Goal: Task Accomplishment & Management: Use online tool/utility

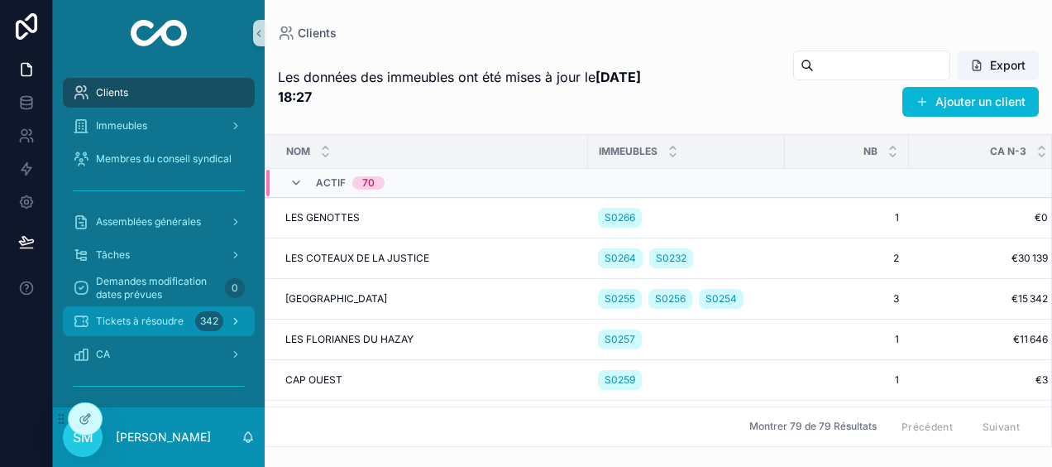
click at [156, 317] on span "Tickets à résoudre" at bounding box center [140, 320] width 88 height 13
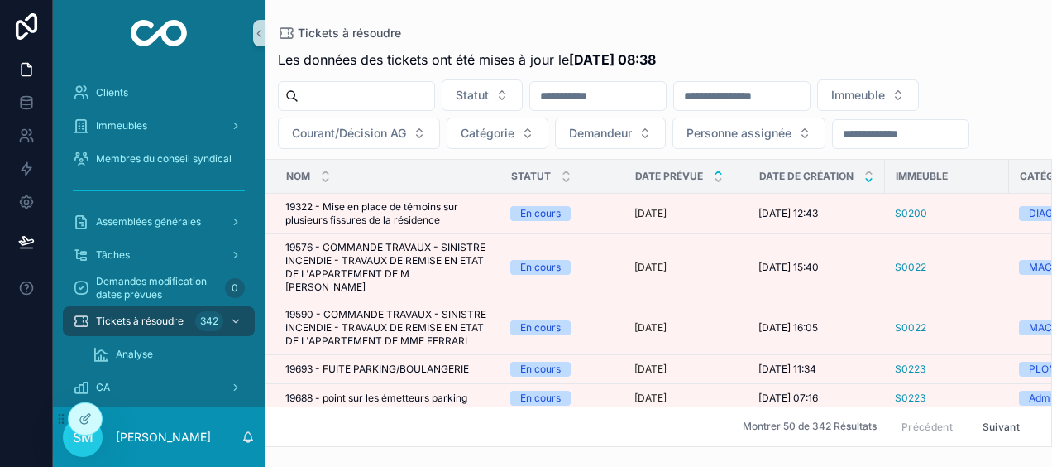
click at [869, 180] on icon "scrollable content" at bounding box center [869, 180] width 11 height 11
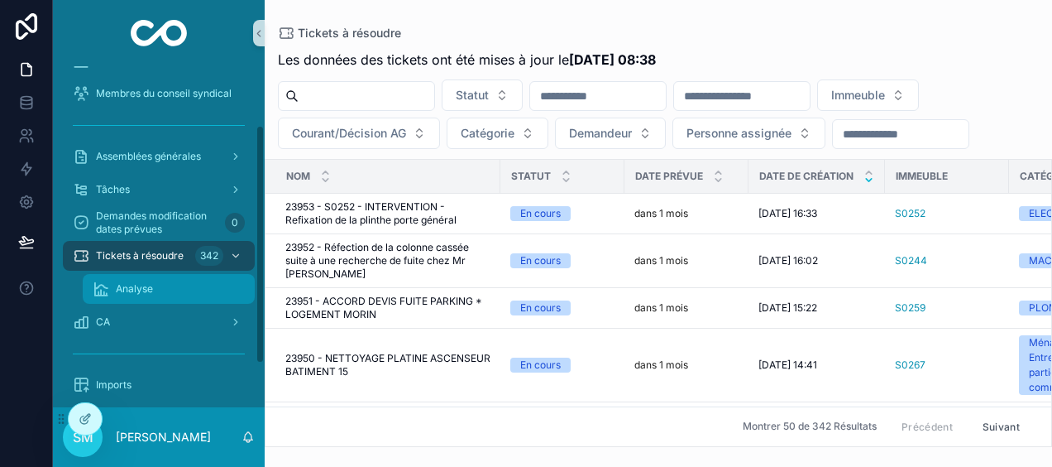
scroll to position [146, 0]
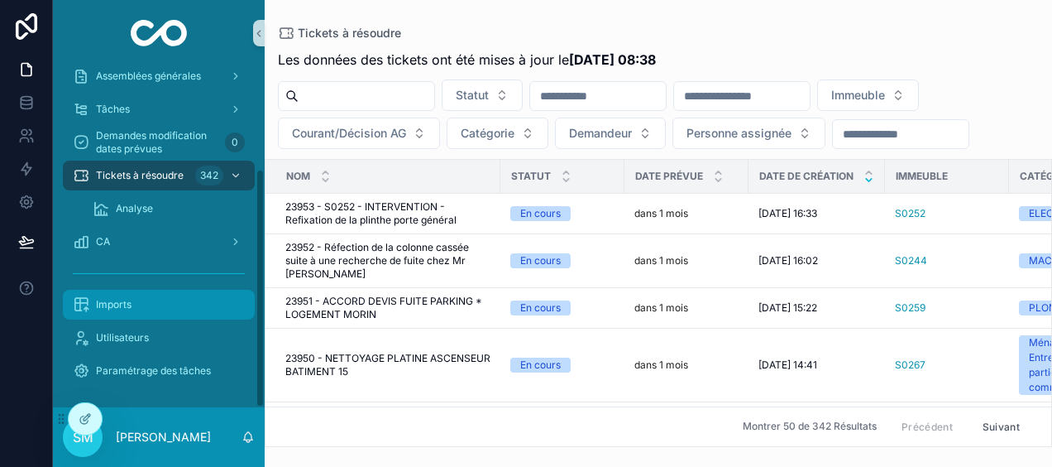
click at [137, 309] on div "Imports" at bounding box center [159, 304] width 172 height 26
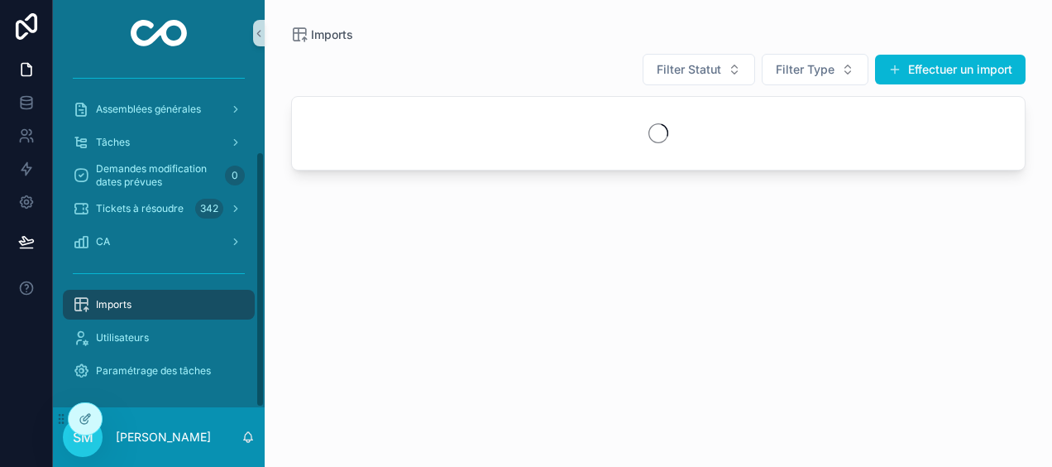
scroll to position [112, 0]
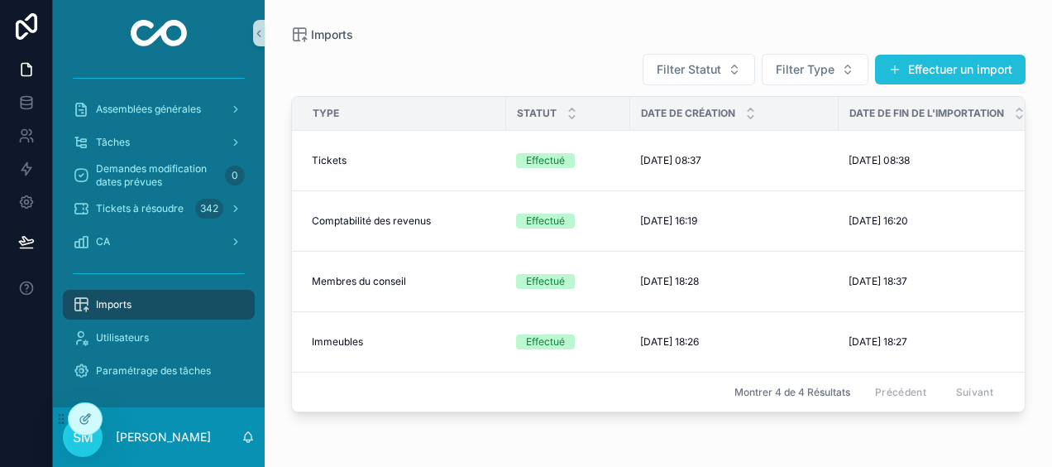
click at [998, 66] on button "Effectuer un import" at bounding box center [950, 70] width 151 height 30
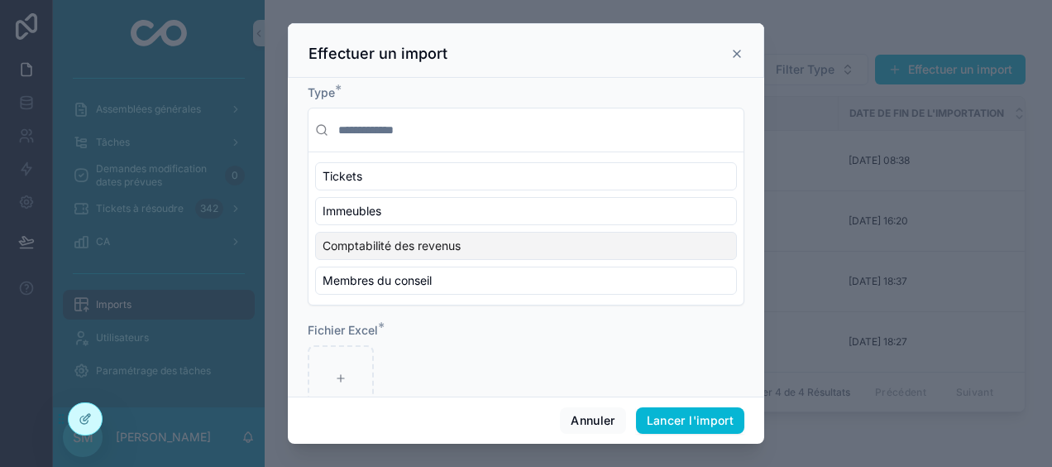
click at [452, 242] on span "Comptabilité des revenus" at bounding box center [392, 245] width 138 height 17
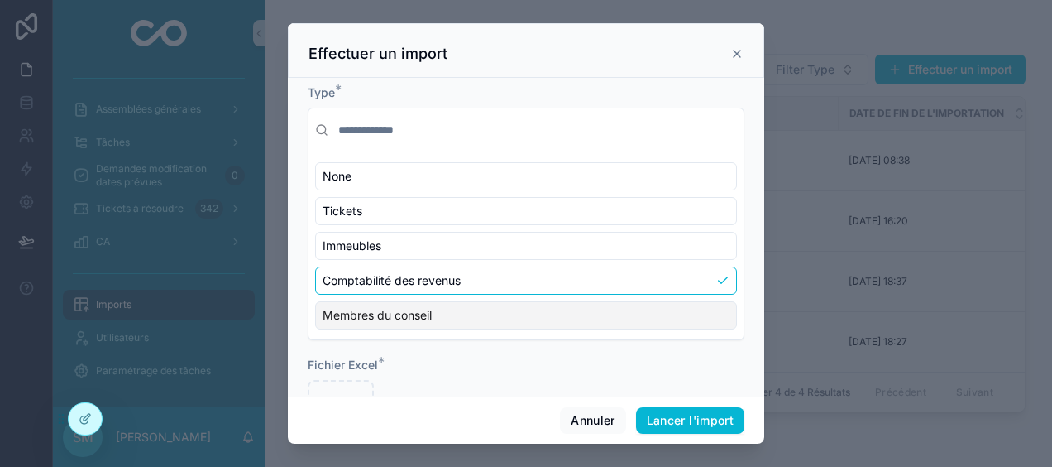
scroll to position [74, 0]
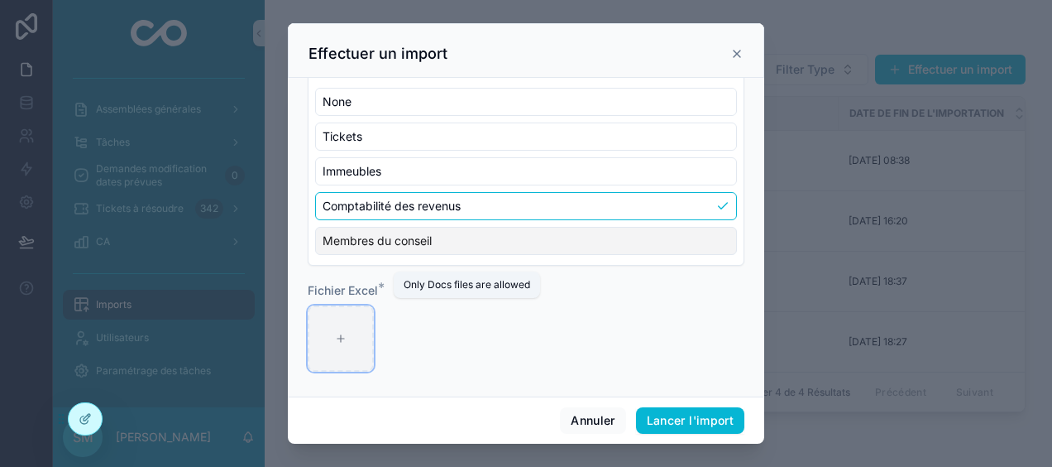
click at [319, 328] on div "scrollable content" at bounding box center [341, 338] width 66 height 66
type input "**********"
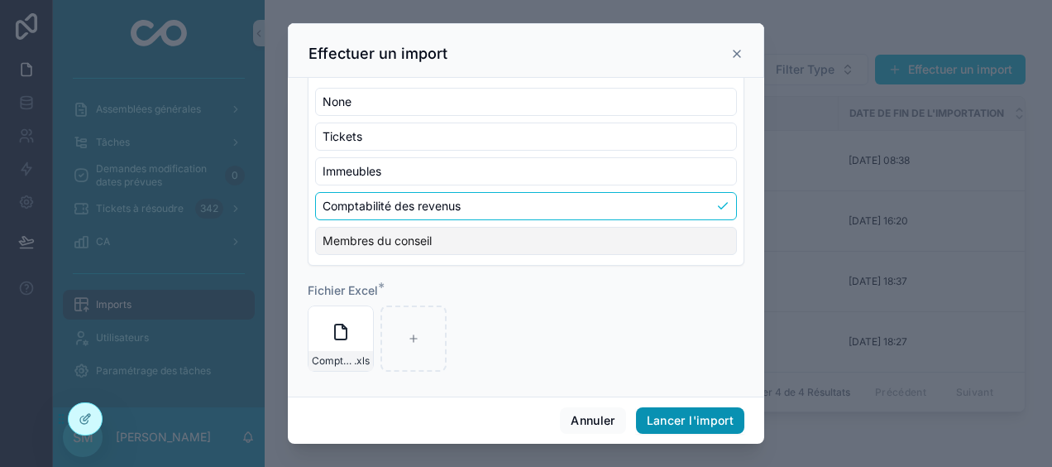
click at [697, 419] on button "Lancer l'import" at bounding box center [690, 420] width 108 height 26
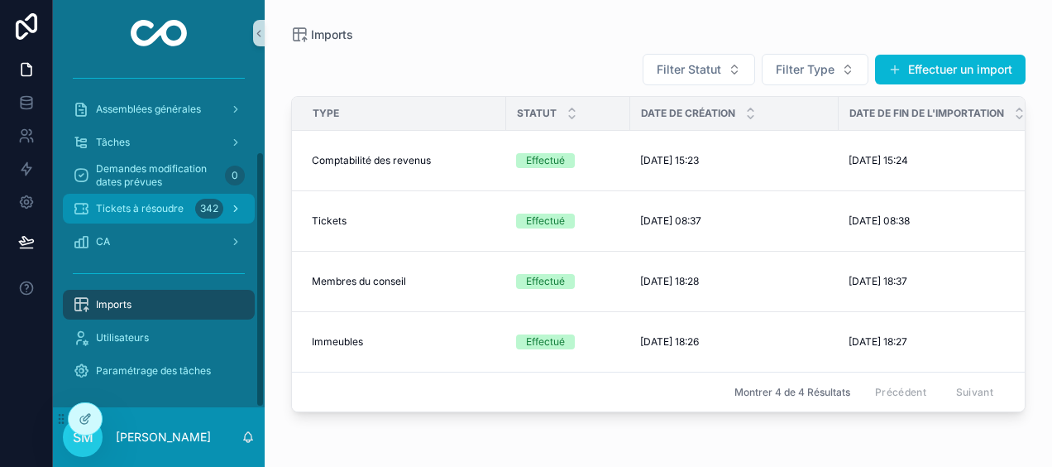
click at [151, 212] on span "Tickets à résoudre" at bounding box center [140, 208] width 88 height 13
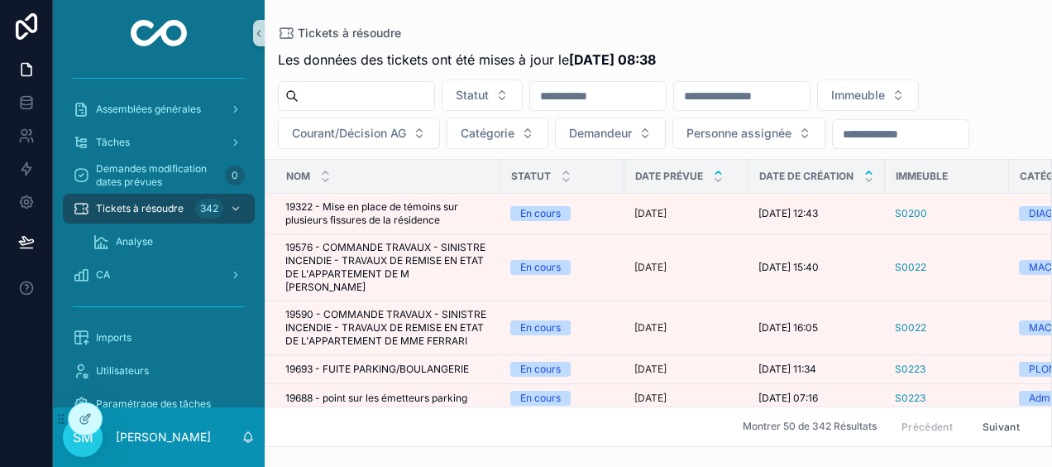
click at [869, 168] on icon "scrollable content" at bounding box center [869, 172] width 11 height 11
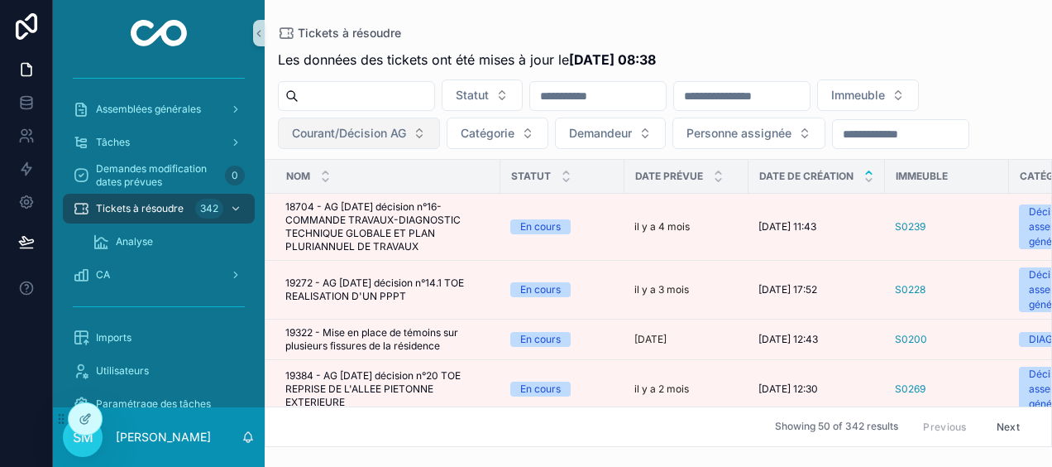
click at [350, 134] on span "Courant/Décision AG" at bounding box center [349, 133] width 114 height 17
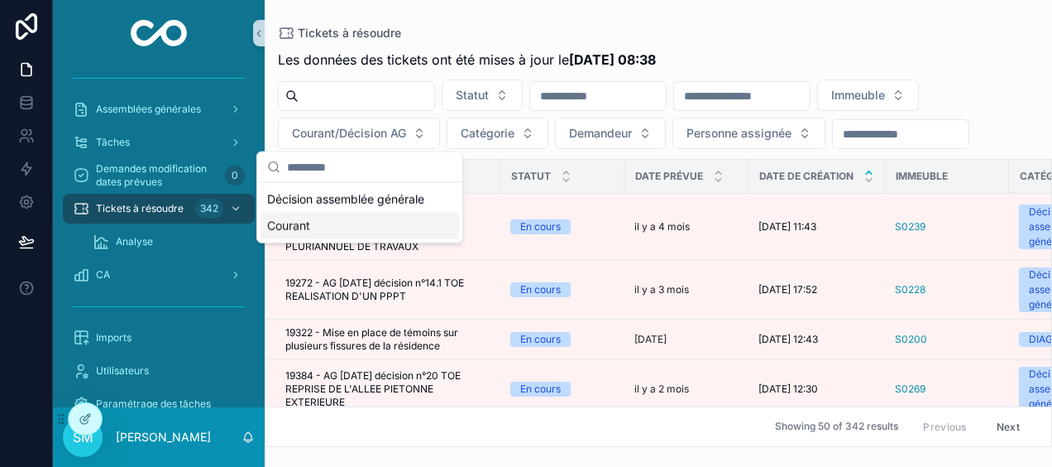
click at [304, 225] on div "Courant" at bounding box center [360, 226] width 199 height 26
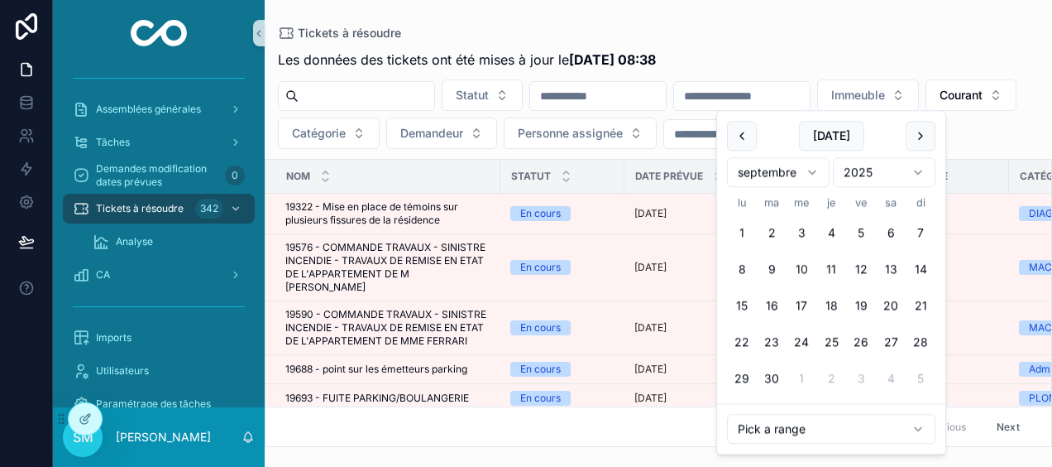
click at [810, 91] on input "scrollable content" at bounding box center [742, 95] width 136 height 23
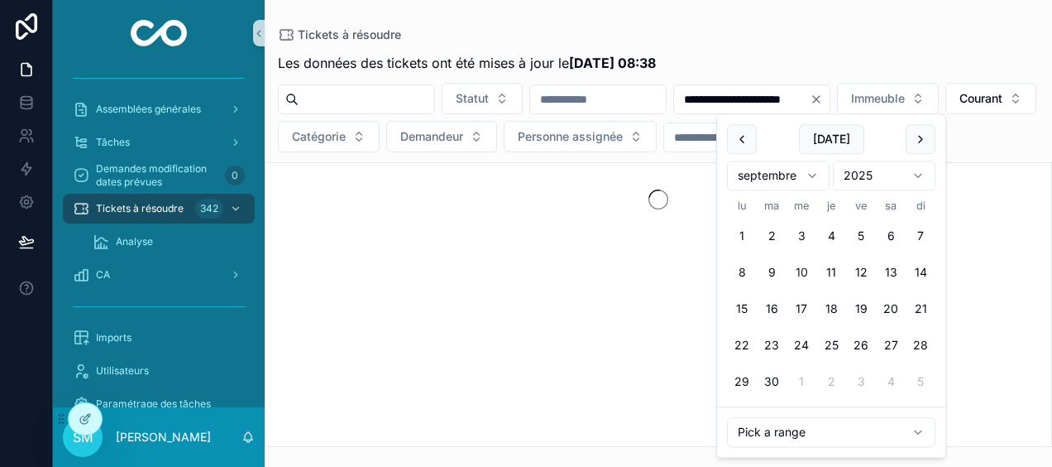
type input "**********"
click at [806, 43] on div "**********" at bounding box center [658, 245] width 787 height 404
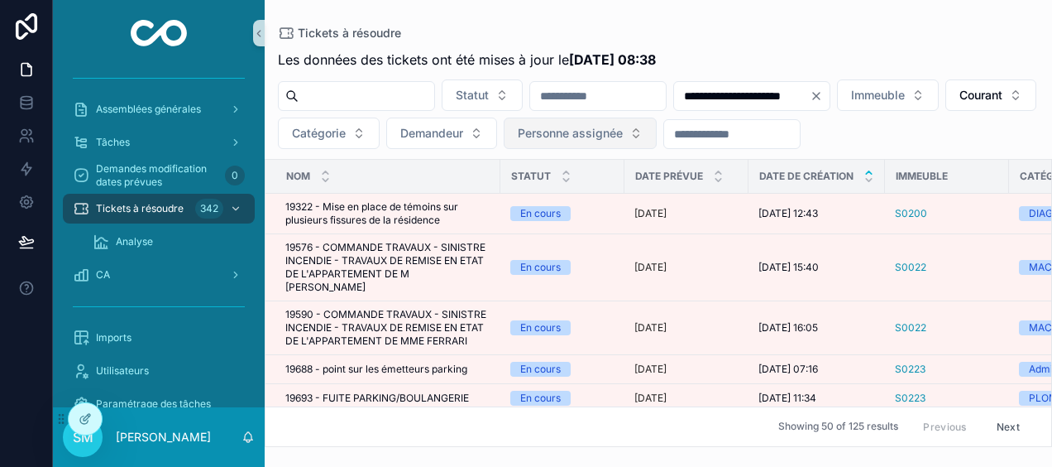
click at [623, 129] on span "Personne assignée" at bounding box center [570, 133] width 105 height 17
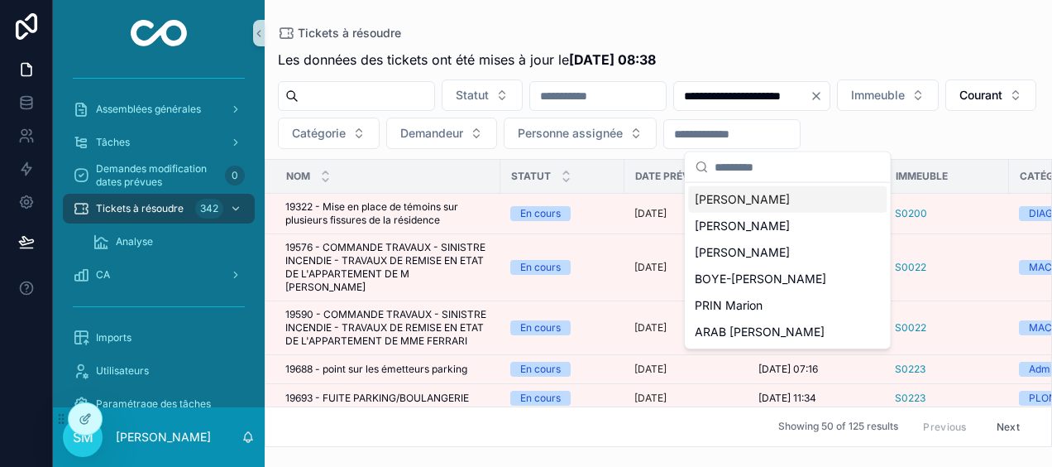
click at [780, 199] on span "[PERSON_NAME]" at bounding box center [742, 199] width 95 height 17
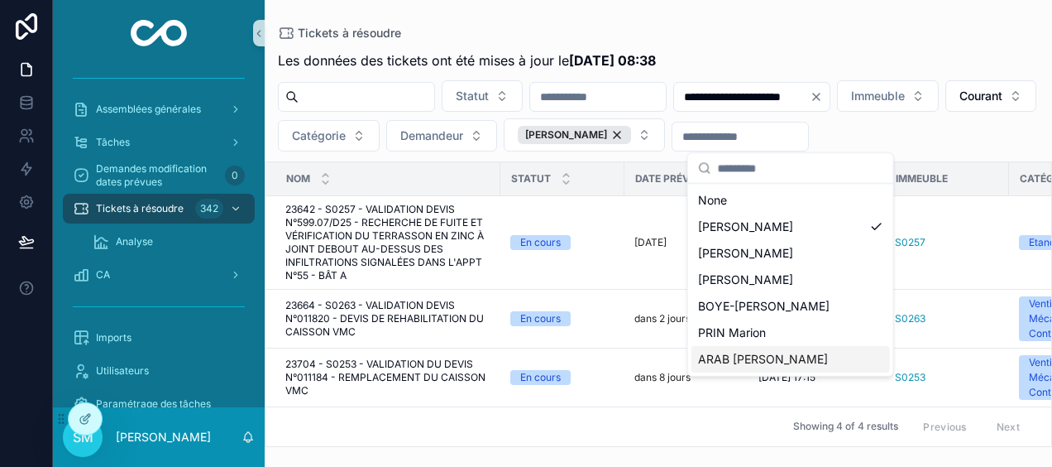
click at [755, 357] on span "ARAB [PERSON_NAME]" at bounding box center [763, 359] width 130 height 17
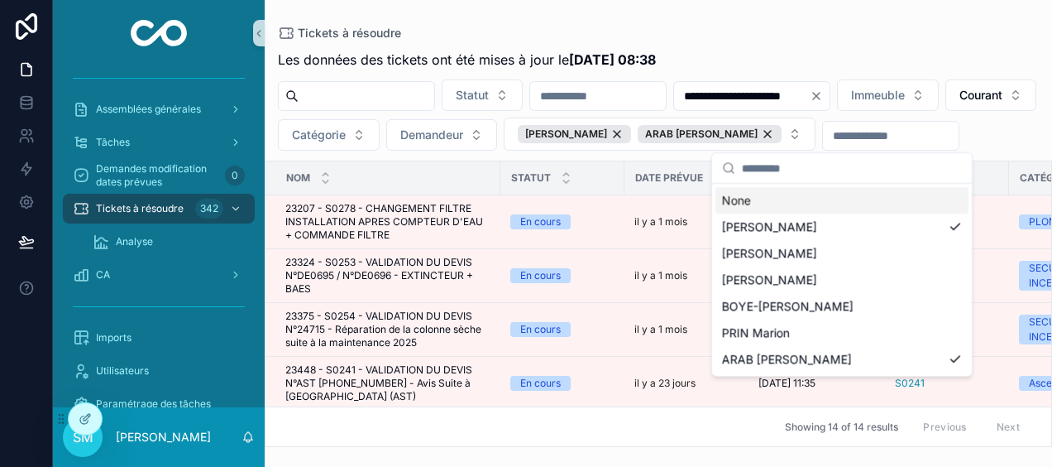
click at [797, 31] on div "Tickets à résoudre" at bounding box center [658, 32] width 761 height 13
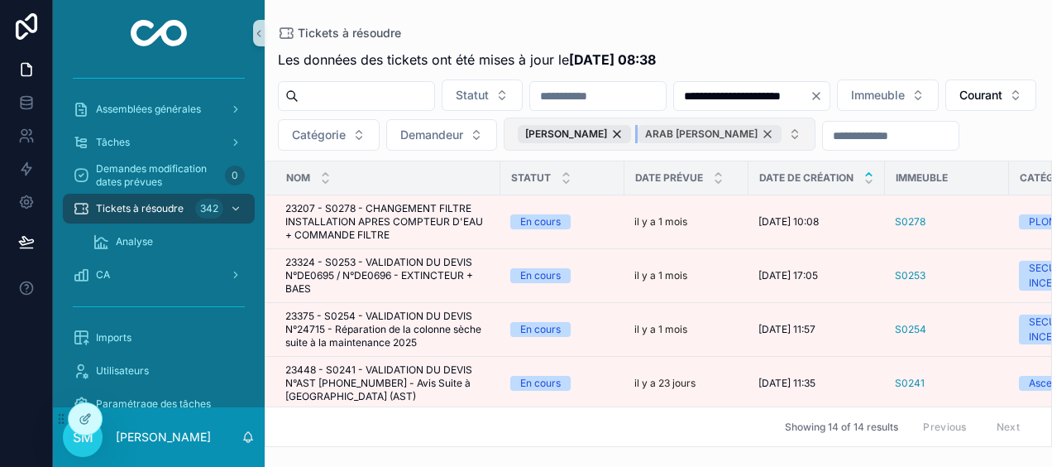
click at [782, 132] on div "ARAB [PERSON_NAME]" at bounding box center [710, 134] width 144 height 18
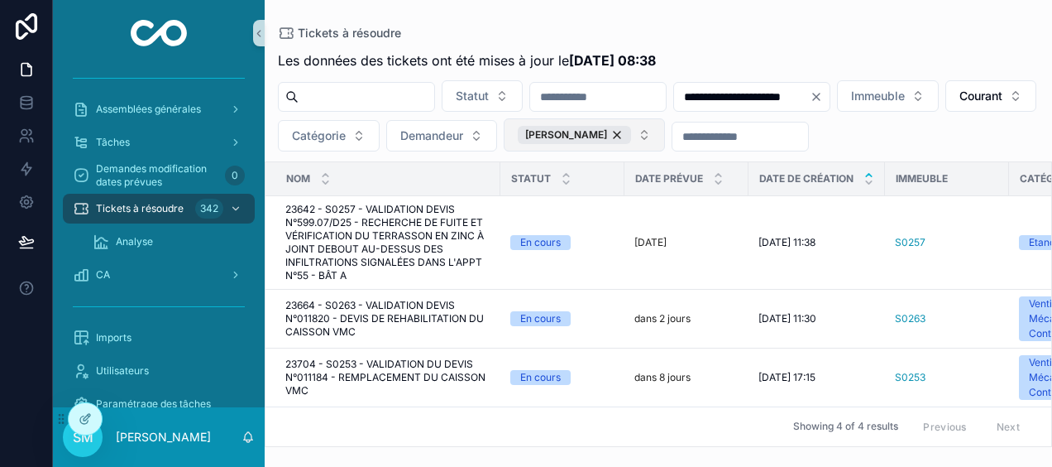
click at [665, 134] on button "[PERSON_NAME]" at bounding box center [584, 134] width 161 height 33
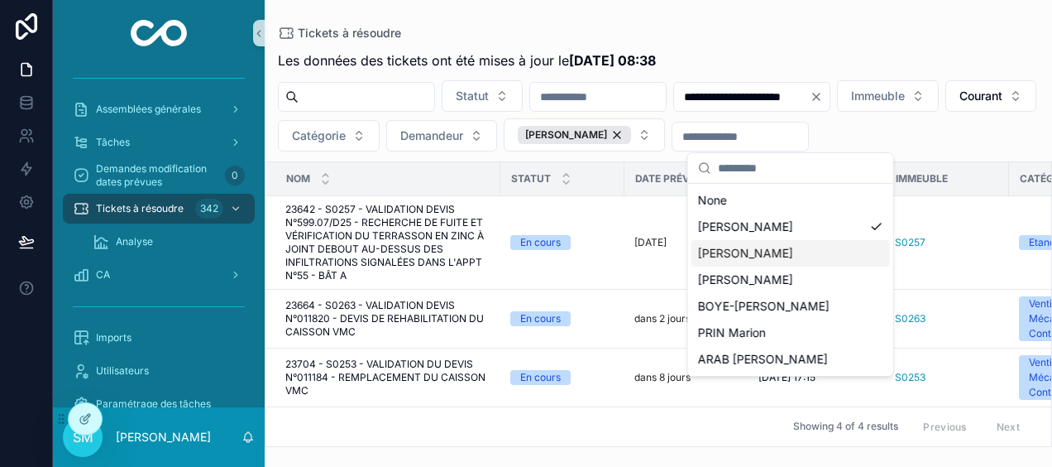
click at [781, 255] on span "[PERSON_NAME]" at bounding box center [745, 253] width 95 height 17
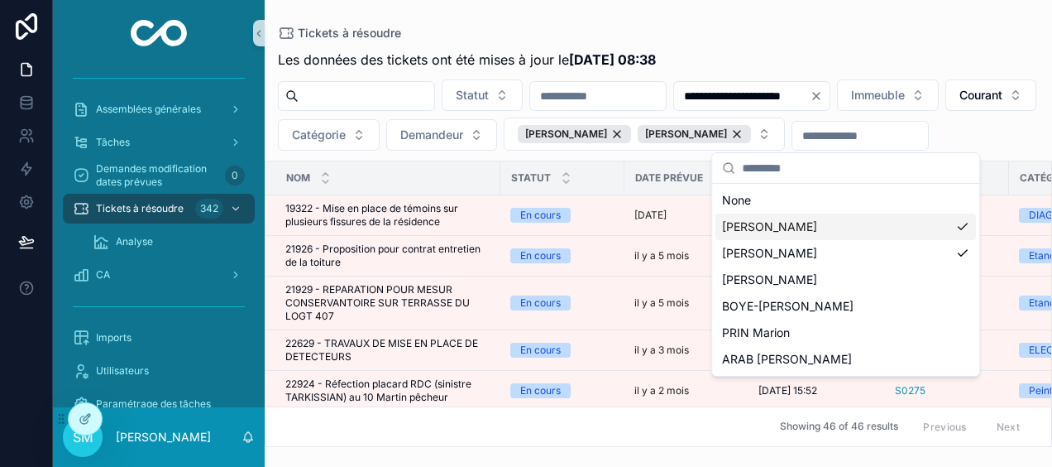
click at [958, 227] on div "[PERSON_NAME]" at bounding box center [845, 226] width 261 height 26
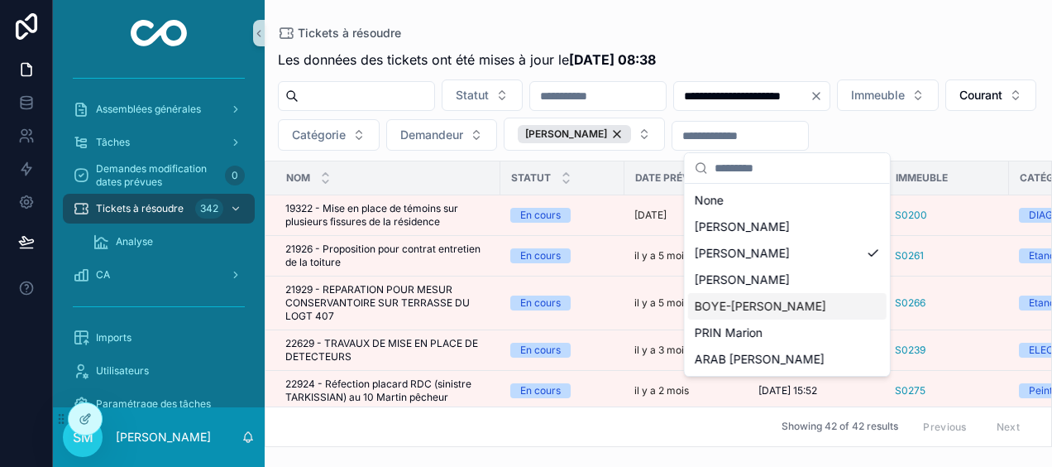
click at [826, 303] on div "BOYE-[PERSON_NAME]" at bounding box center [787, 306] width 199 height 26
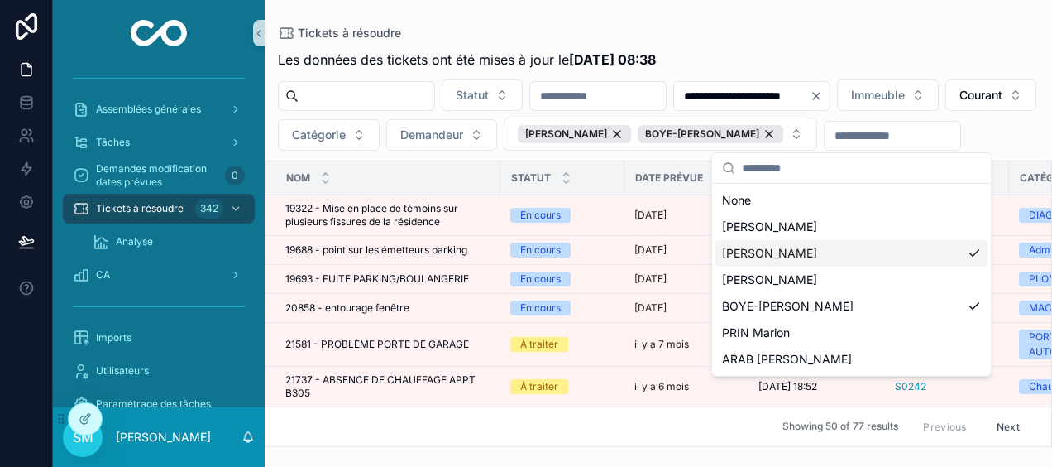
click at [973, 251] on div "[PERSON_NAME]" at bounding box center [851, 253] width 272 height 26
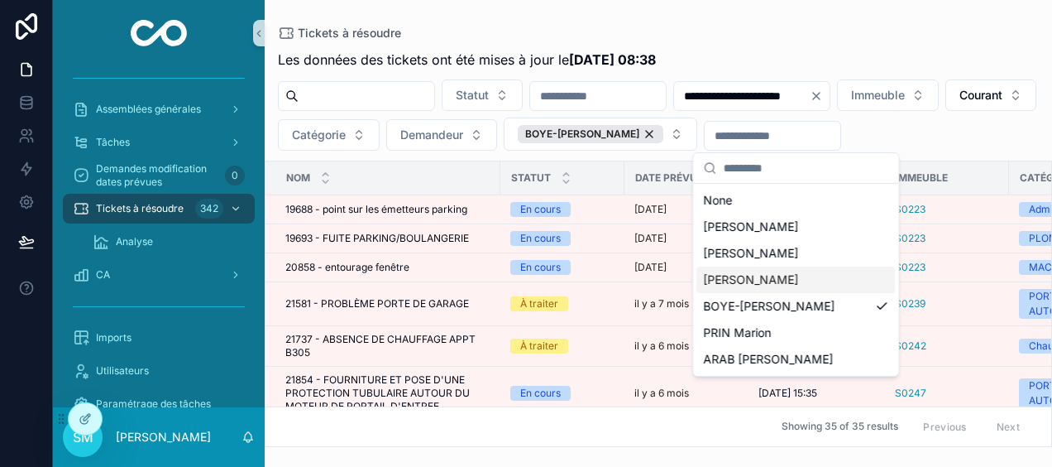
click at [852, 271] on div "[PERSON_NAME]" at bounding box center [795, 279] width 199 height 26
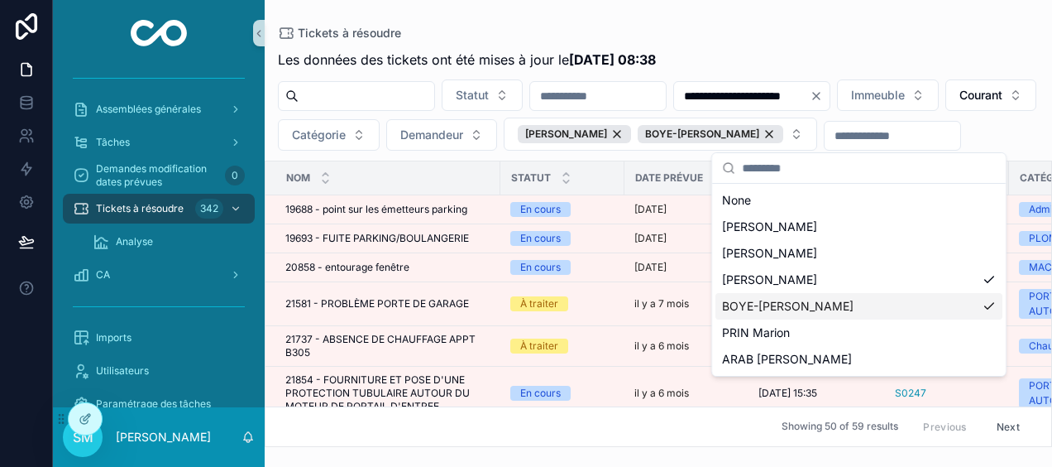
click at [987, 304] on div "BOYE-[PERSON_NAME]" at bounding box center [858, 306] width 287 height 26
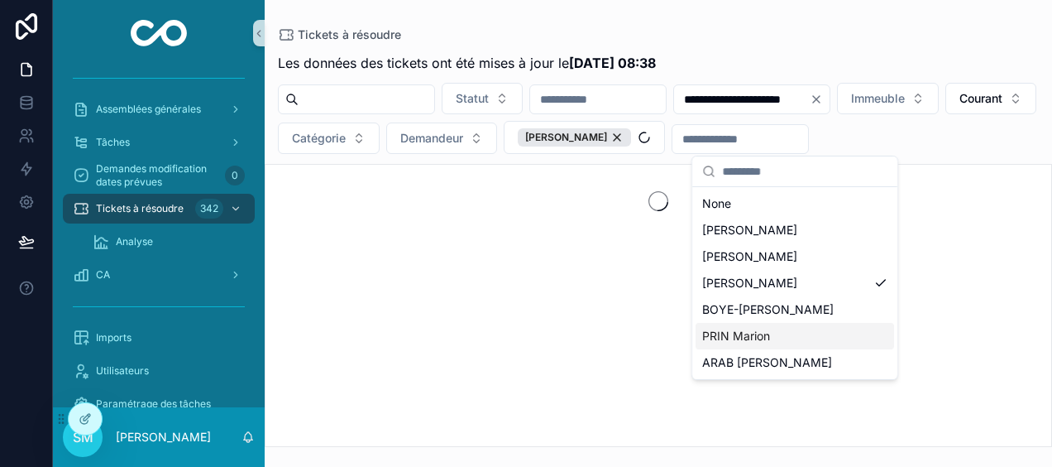
click at [848, 340] on div "PRIN Marion" at bounding box center [795, 336] width 199 height 26
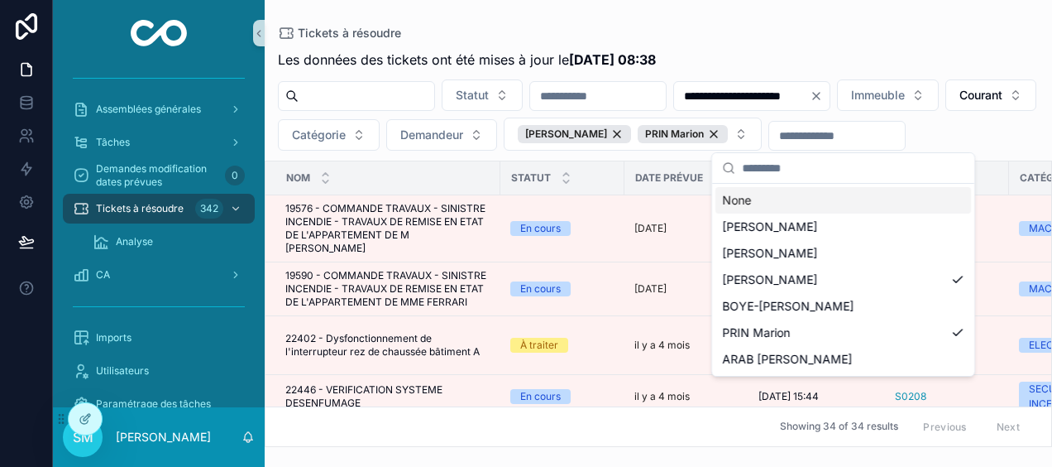
click at [857, 12] on div "**********" at bounding box center [658, 223] width 787 height 447
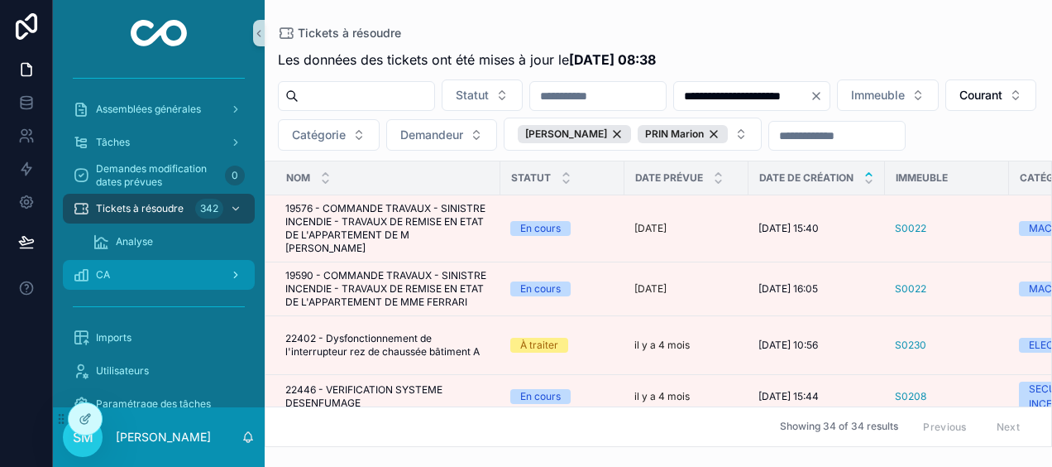
click at [122, 272] on div "CA" at bounding box center [159, 274] width 172 height 26
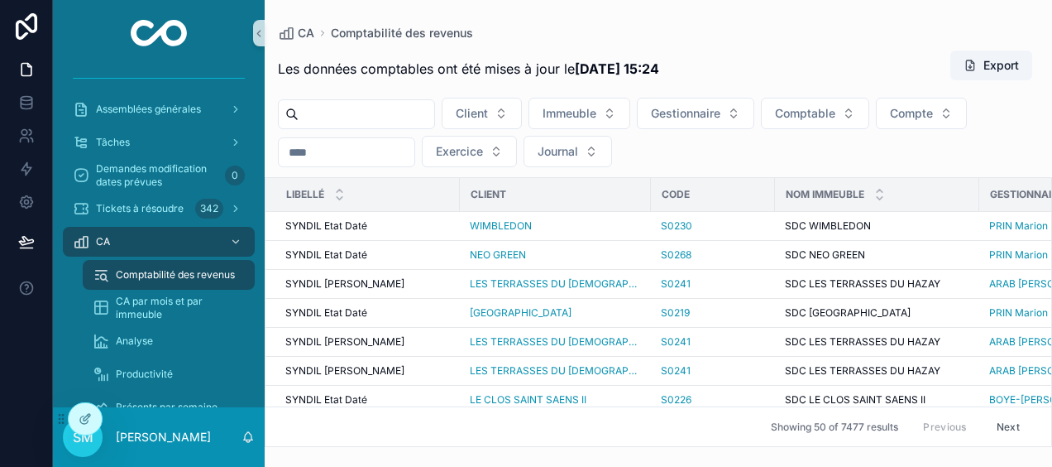
click at [337, 156] on input "scrollable content" at bounding box center [347, 152] width 136 height 23
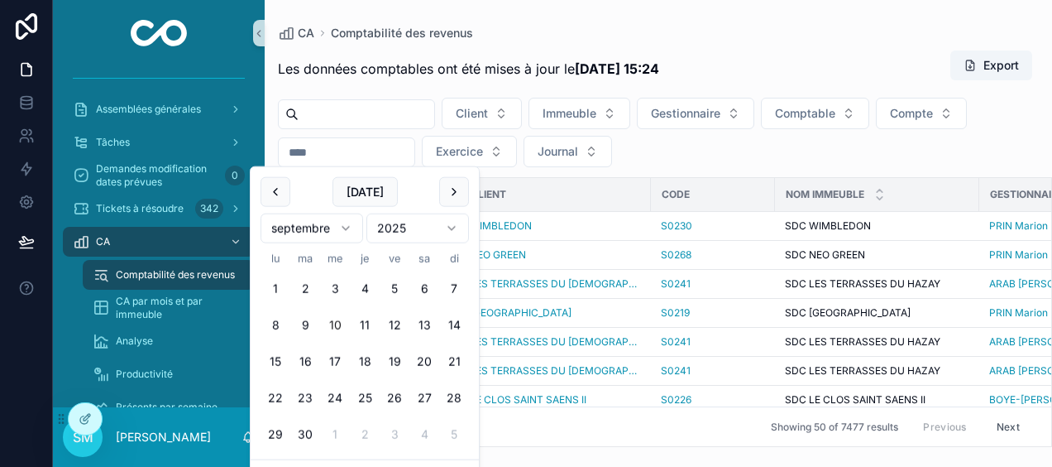
click at [333, 328] on button "10" at bounding box center [335, 325] width 30 height 30
type input "**********"
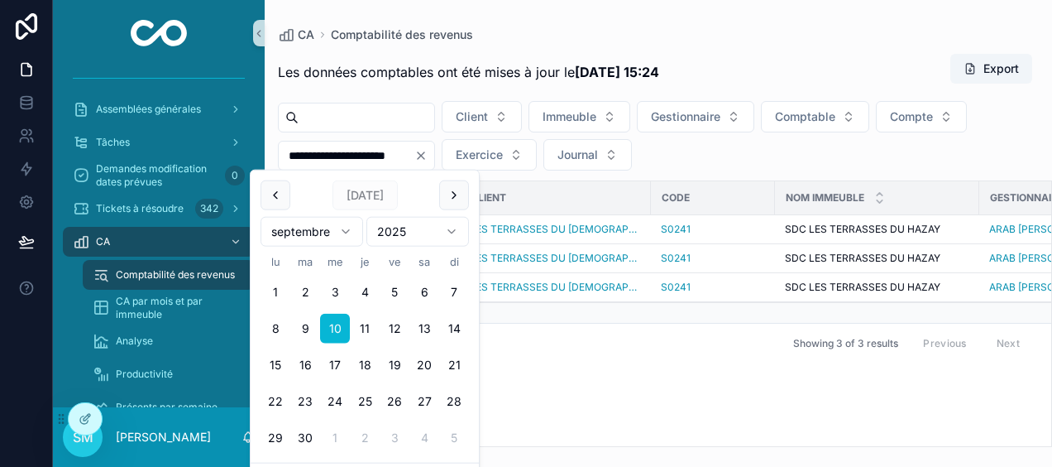
click at [553, 364] on div "Libellé Client Code Nom immeuble Gestionnaire Comptable Compte Date Ex. J. Mont…" at bounding box center [659, 313] width 786 height 265
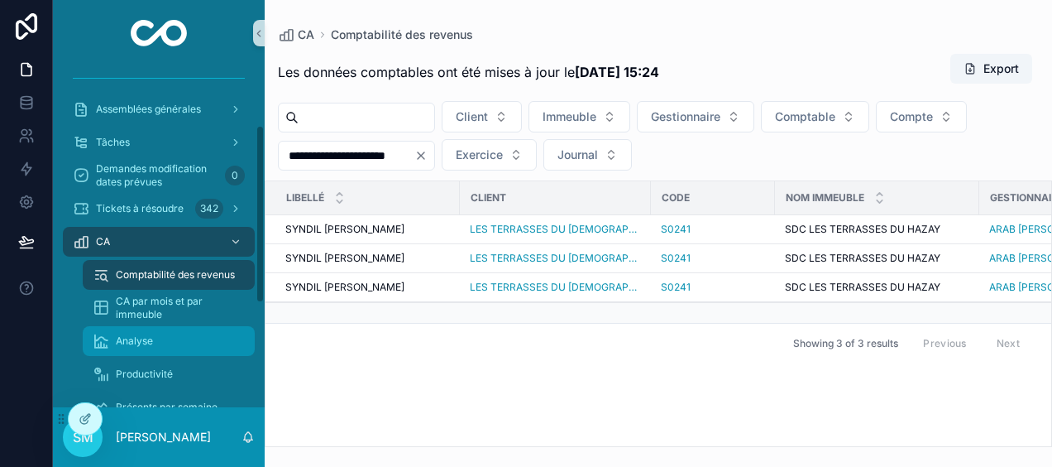
click at [164, 328] on div "Analyse" at bounding box center [169, 341] width 152 height 26
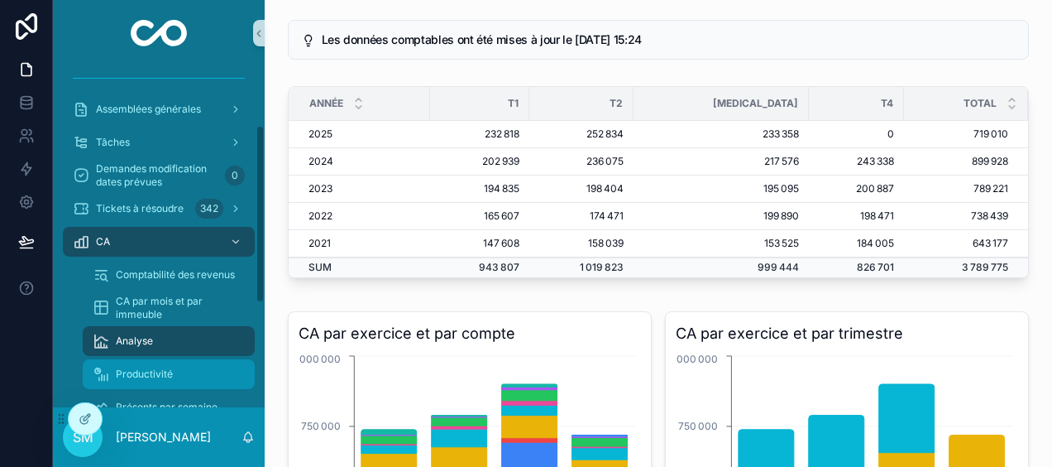
click at [150, 369] on span "Productivité" at bounding box center [144, 373] width 57 height 13
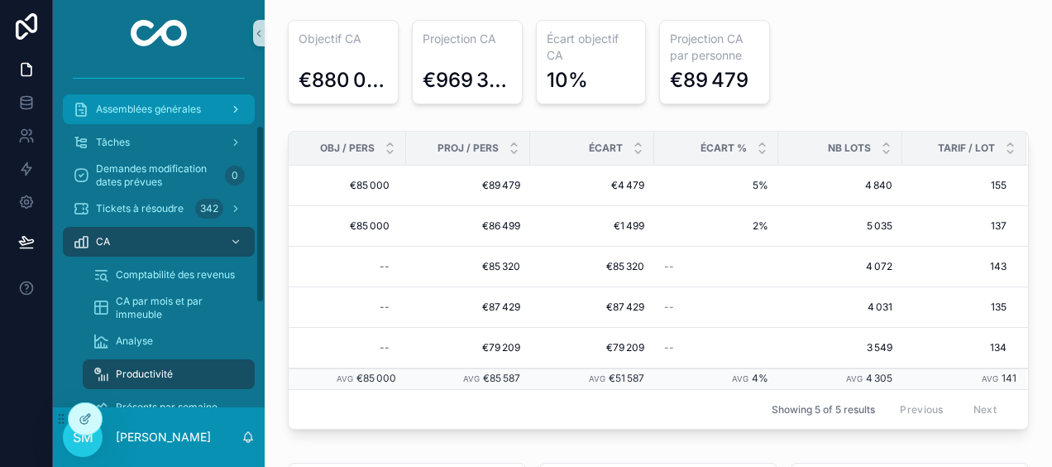
click at [201, 111] on span "Assemblées générales" at bounding box center [148, 109] width 105 height 13
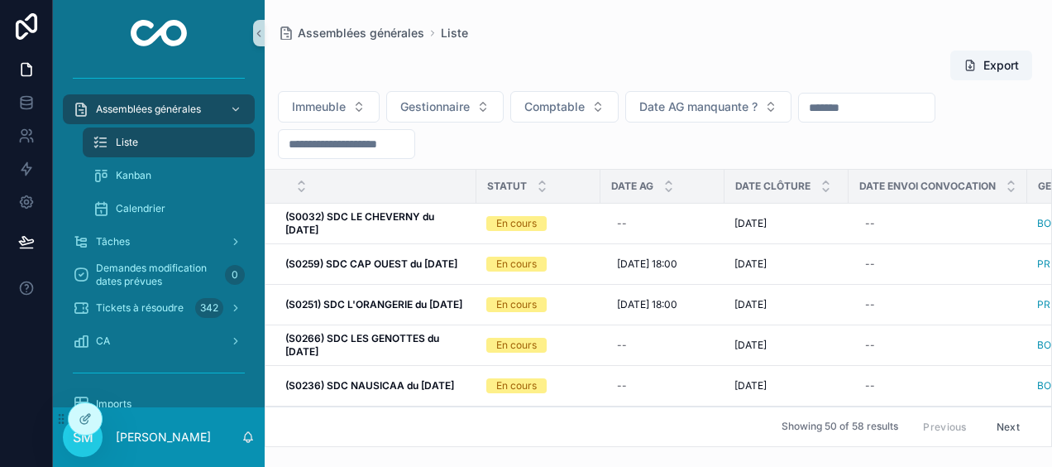
click at [367, 146] on input "scrollable content" at bounding box center [347, 143] width 136 height 23
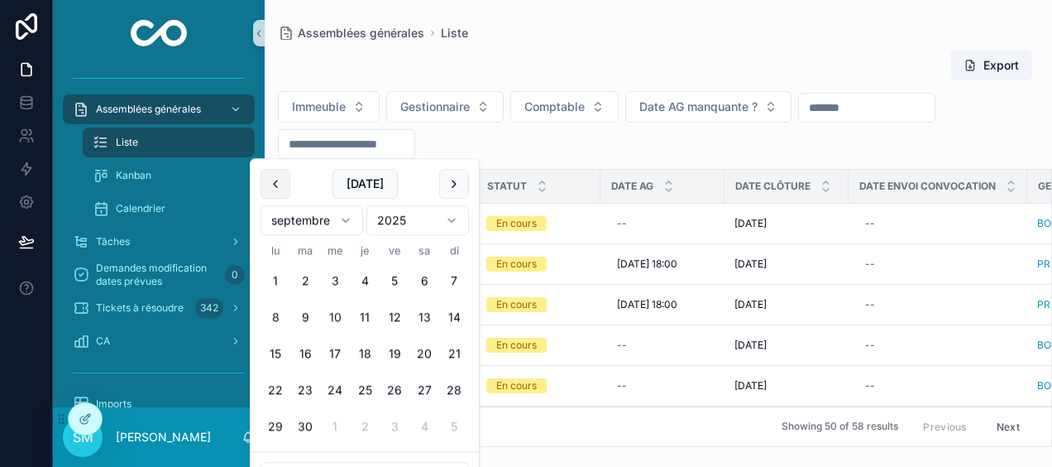
click at [275, 185] on button "scrollable content" at bounding box center [276, 184] width 30 height 30
click at [273, 457] on button "30" at bounding box center [276, 463] width 30 height 30
type input "**********"
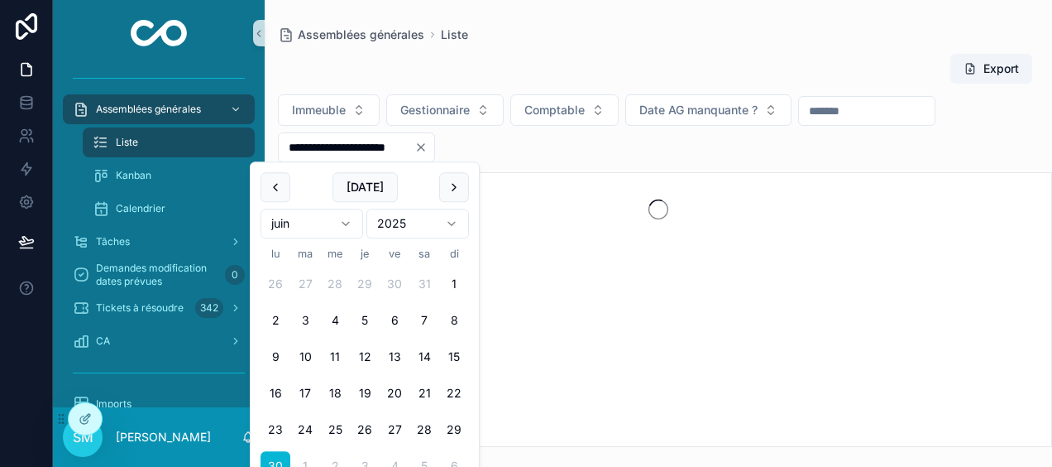
click at [516, 43] on div "**********" at bounding box center [658, 245] width 787 height 404
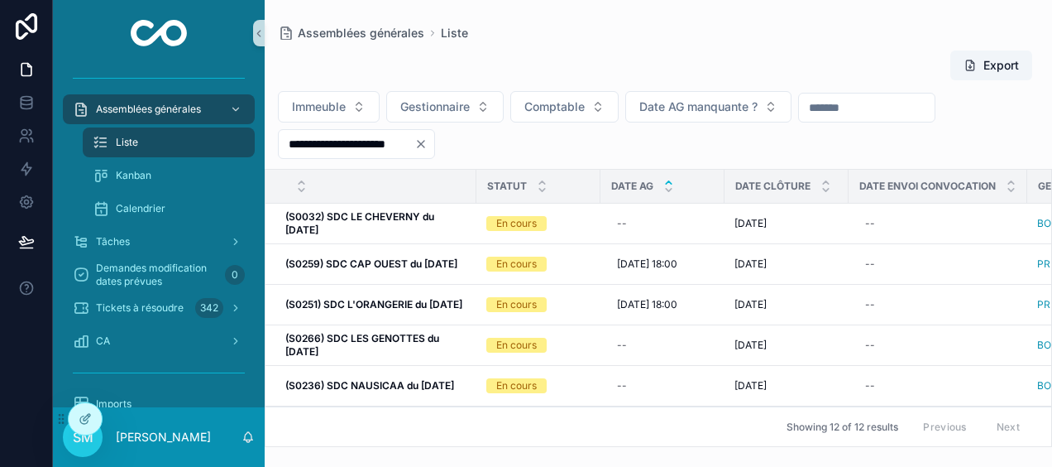
click at [668, 186] on icon "scrollable content" at bounding box center [668, 189] width 11 height 11
